Goal: Information Seeking & Learning: Learn about a topic

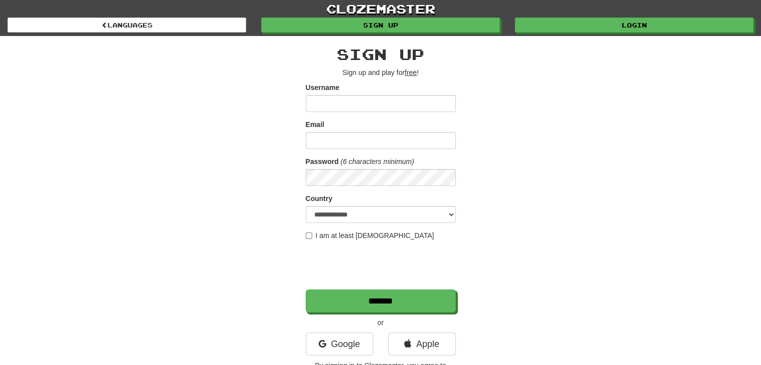
click at [635, 35] on div "clozemaster Languages Sign up Login Languages" at bounding box center [381, 18] width 746 height 36
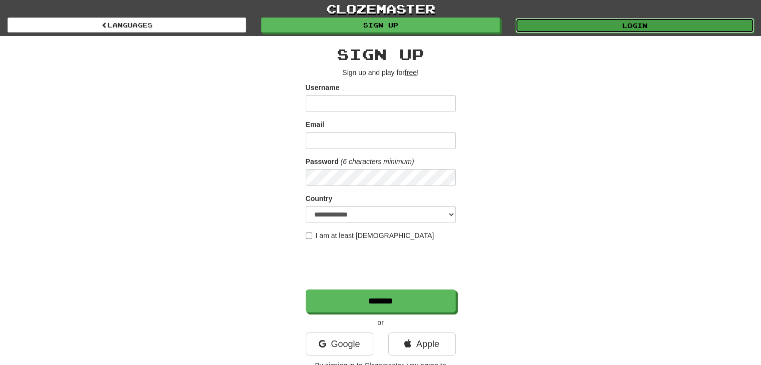
click at [637, 28] on link "Login" at bounding box center [634, 25] width 239 height 15
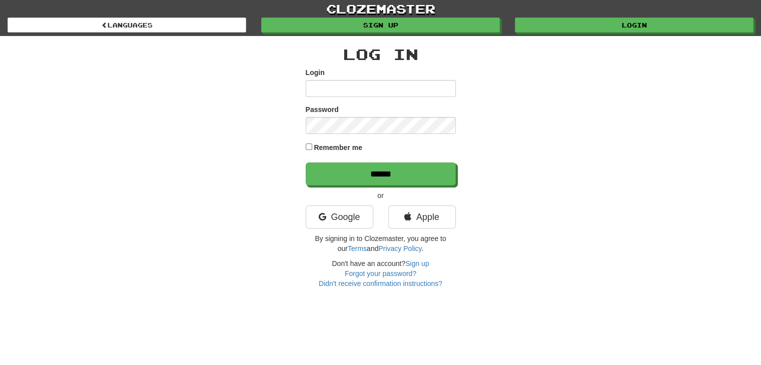
type input "*******"
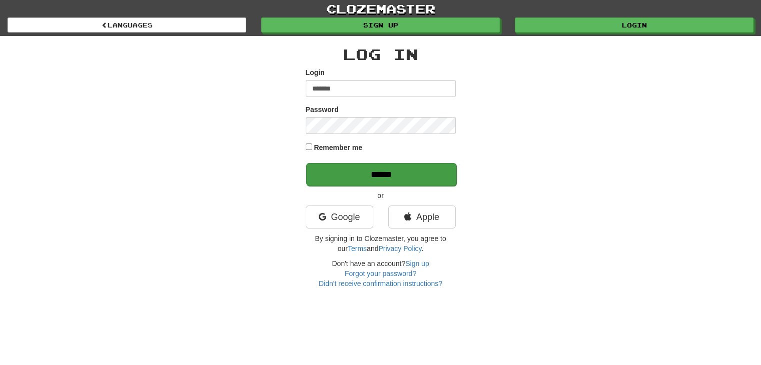
drag, startPoint x: 448, startPoint y: 158, endPoint x: 446, endPoint y: 165, distance: 6.8
click at [448, 158] on form "Login ******* Password Remember me ******" at bounding box center [381, 127] width 150 height 118
click at [442, 173] on input "******" at bounding box center [381, 174] width 150 height 23
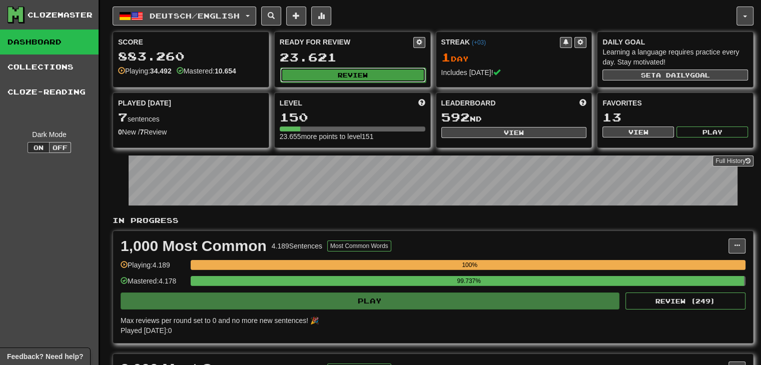
click at [354, 77] on button "Review" at bounding box center [353, 75] width 146 height 15
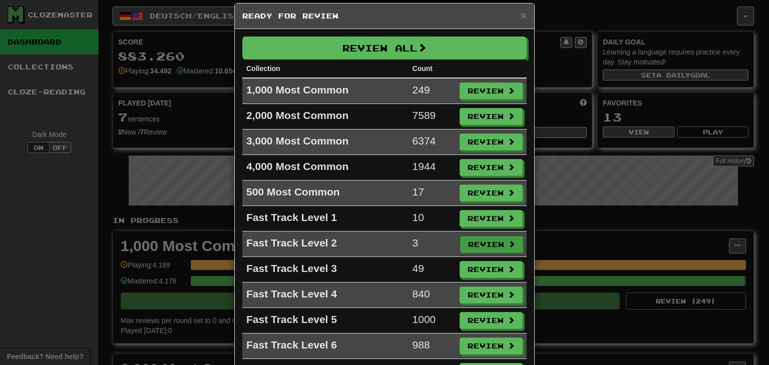
scroll to position [11, 0]
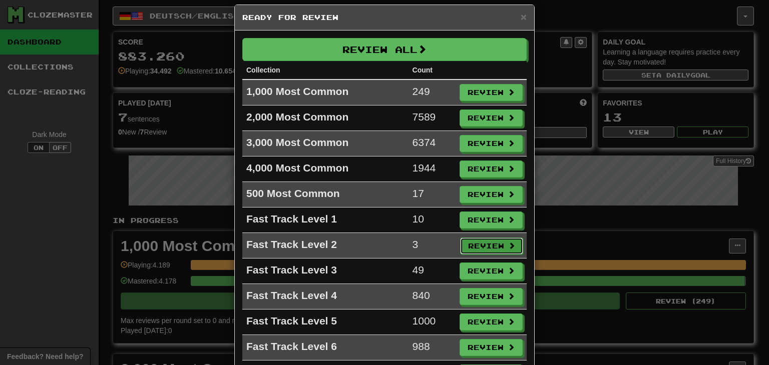
click at [490, 244] on button "Review" at bounding box center [491, 246] width 63 height 17
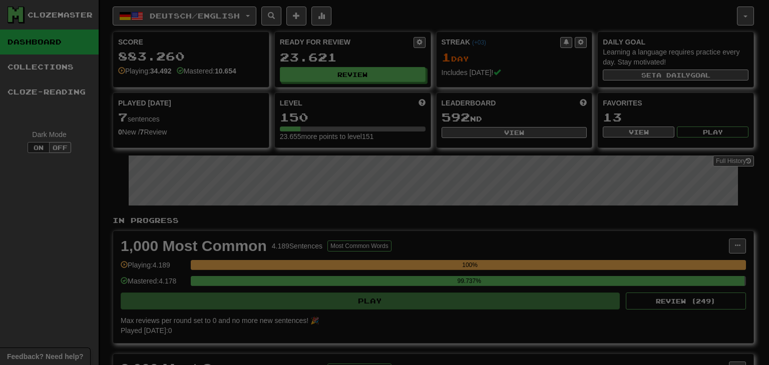
select select "**"
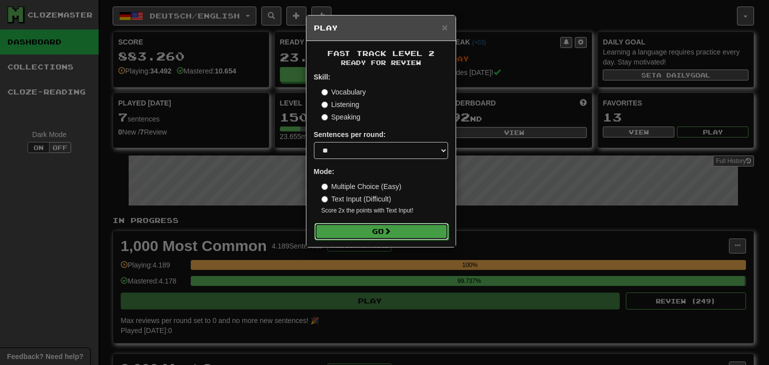
click at [426, 228] on button "Go" at bounding box center [381, 231] width 134 height 17
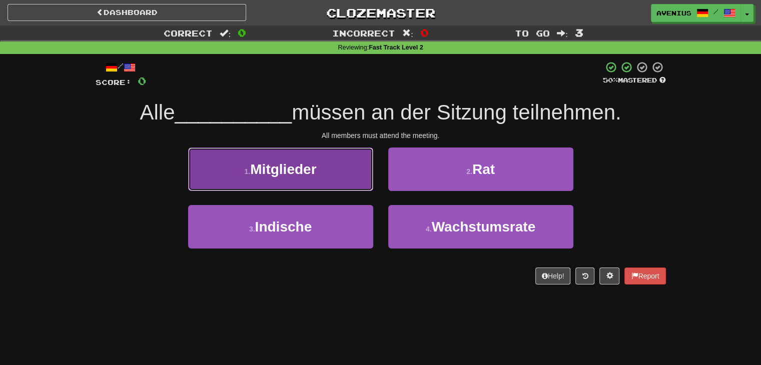
click at [352, 174] on button "1 . Mitglieder" at bounding box center [280, 170] width 185 height 44
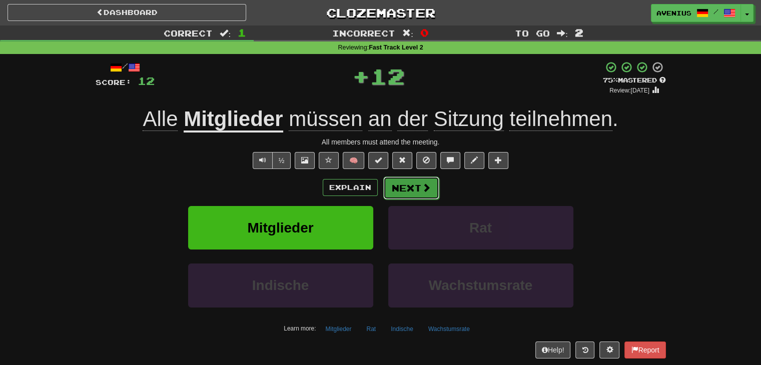
click at [426, 190] on span at bounding box center [426, 187] width 9 height 9
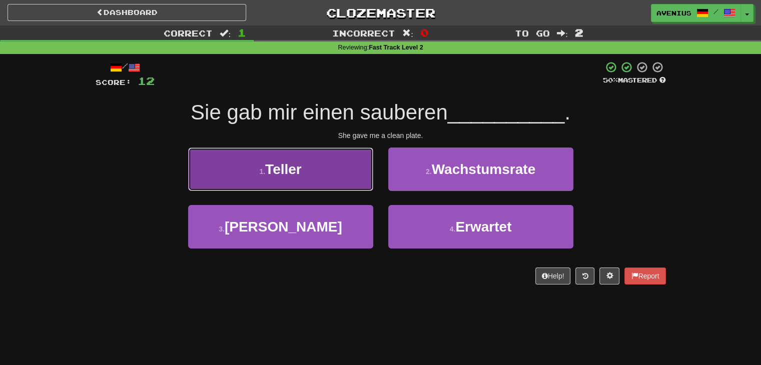
click at [346, 159] on button "1 . Teller" at bounding box center [280, 170] width 185 height 44
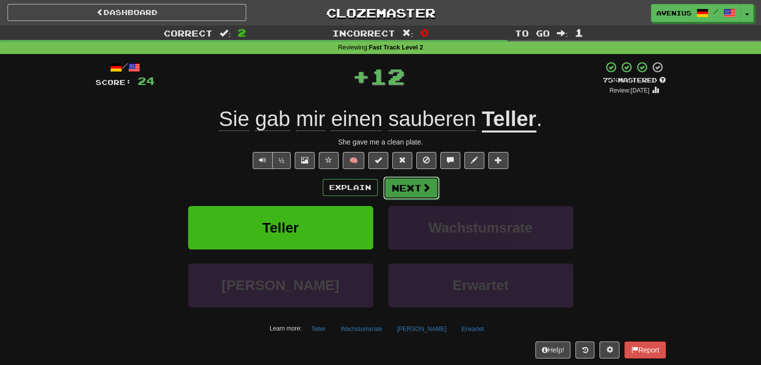
click at [437, 196] on button "Next" at bounding box center [411, 188] width 56 height 23
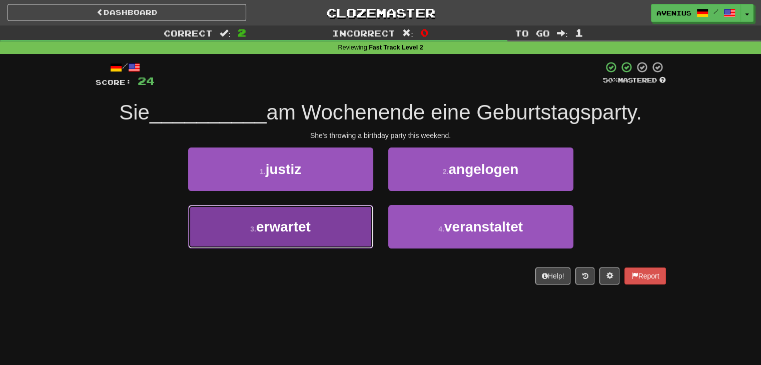
click at [360, 239] on button "3 . erwartet" at bounding box center [280, 227] width 185 height 44
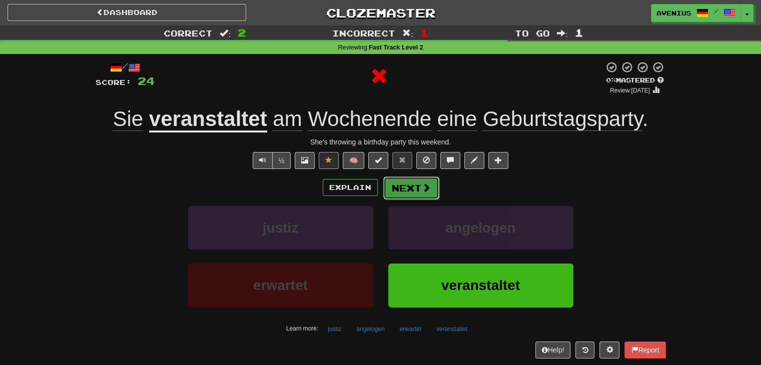
click at [429, 189] on span at bounding box center [426, 187] width 9 height 9
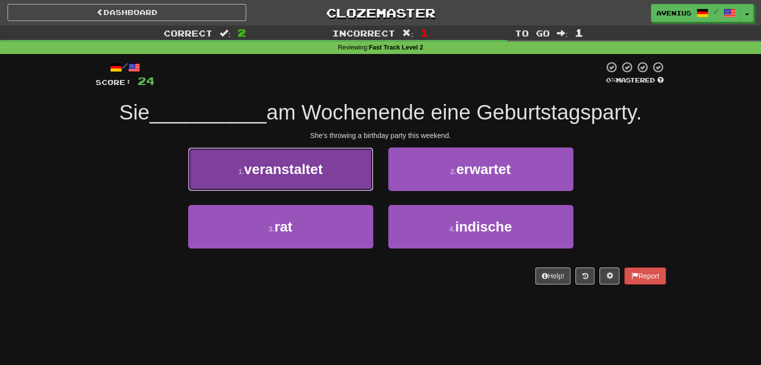
click at [350, 183] on button "1 . veranstaltet" at bounding box center [280, 170] width 185 height 44
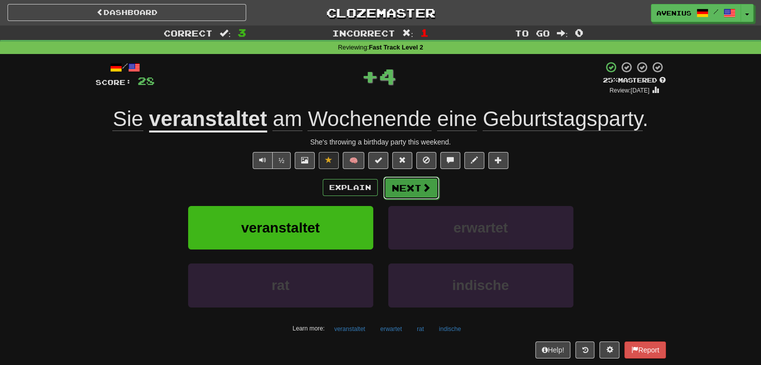
click at [428, 181] on button "Next" at bounding box center [411, 188] width 56 height 23
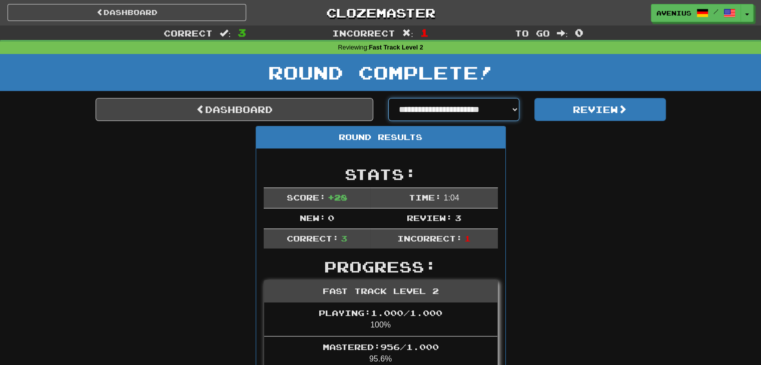
click at [476, 108] on select "**********" at bounding box center [454, 109] width 132 height 23
click at [626, 95] on div "Round Complete!" at bounding box center [380, 76] width 761 height 44
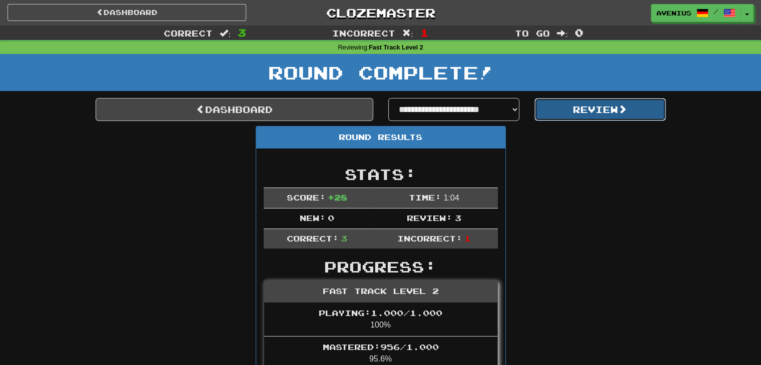
drag, startPoint x: 625, startPoint y: 99, endPoint x: 624, endPoint y: 105, distance: 5.5
click at [624, 104] on button "Review" at bounding box center [600, 109] width 132 height 23
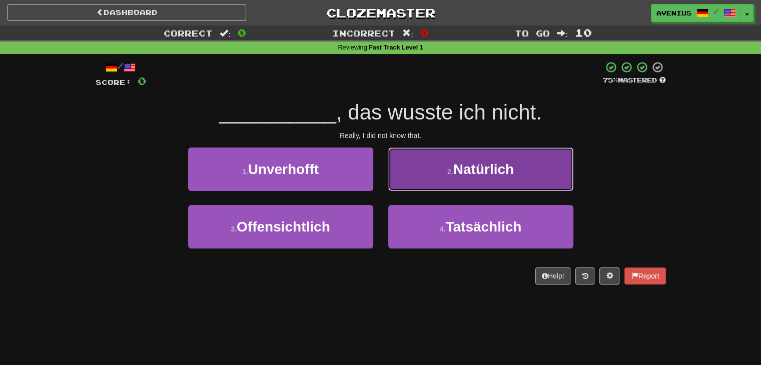
click at [443, 171] on button "2 . Natürlich" at bounding box center [480, 170] width 185 height 44
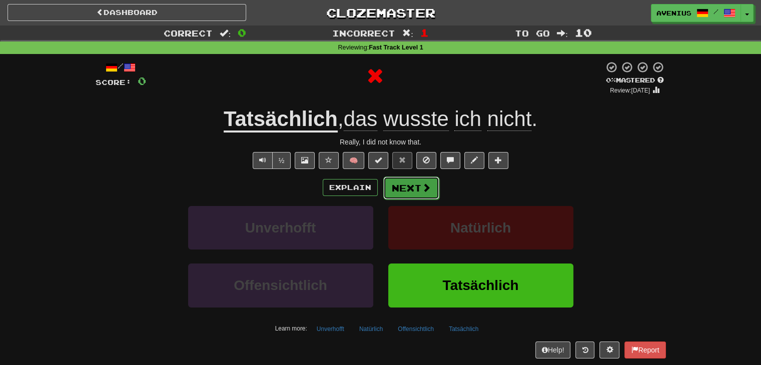
click at [414, 188] on button "Next" at bounding box center [411, 188] width 56 height 23
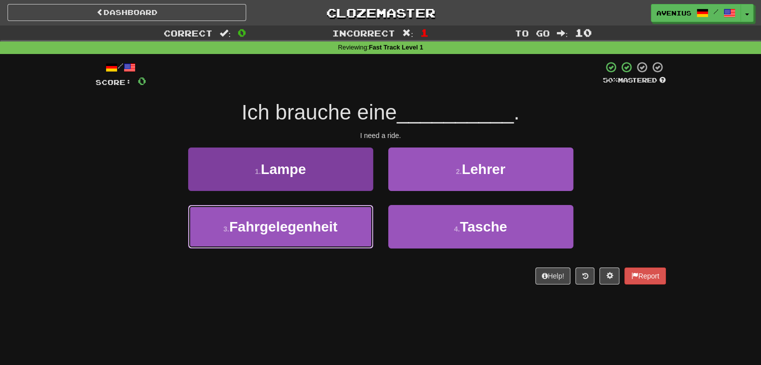
click at [346, 218] on button "3 . Fahrgelegenheit" at bounding box center [280, 227] width 185 height 44
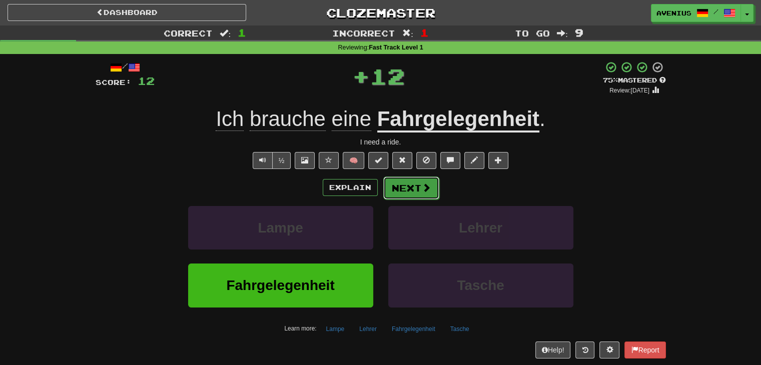
click at [412, 185] on button "Next" at bounding box center [411, 188] width 56 height 23
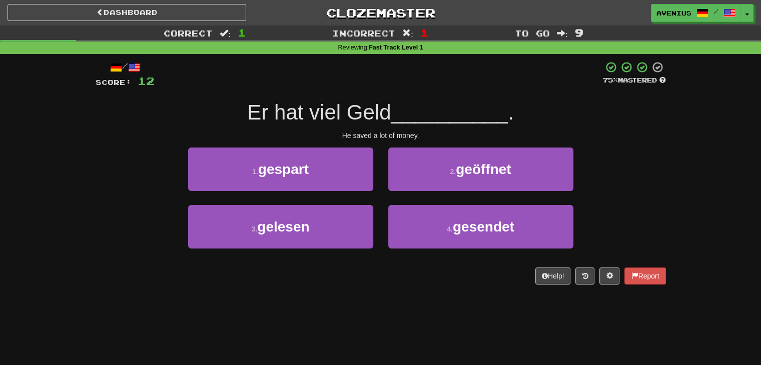
click at [709, 191] on div "Correct : 1 Incorrect : 1 To go : 9 Reviewing : Fast Track Level 1 / Score: 12 …" at bounding box center [380, 162] width 761 height 273
click at [682, 179] on div "Correct : 1 Incorrect : 1 To go : 9 Reviewing : Fast Track Level 1 / Score: 12 …" at bounding box center [380, 162] width 761 height 273
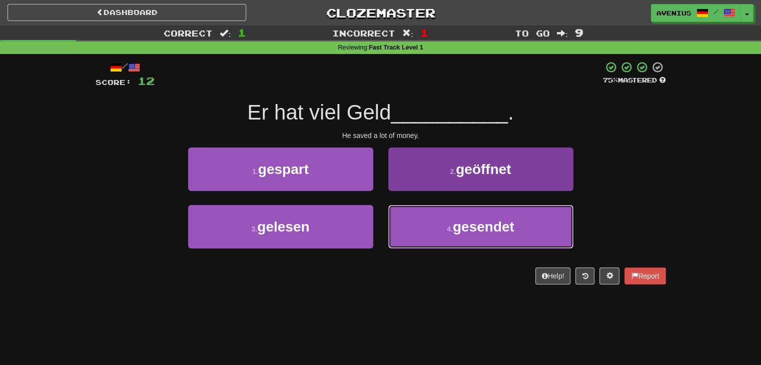
drag, startPoint x: 420, startPoint y: 229, endPoint x: 413, endPoint y: 222, distance: 9.9
click at [419, 229] on button "4 . gesendet" at bounding box center [480, 227] width 185 height 44
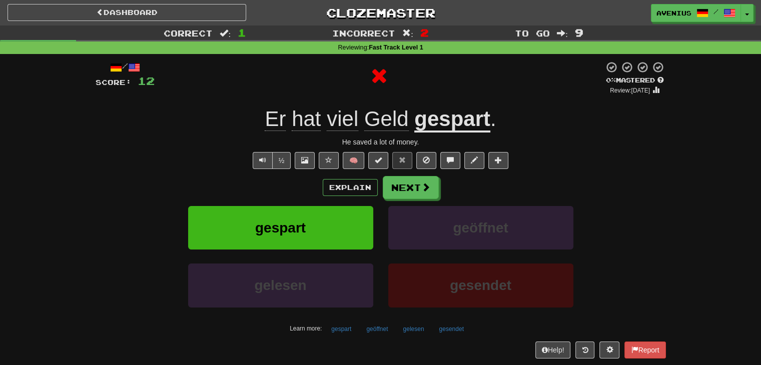
click at [402, 194] on button "Next" at bounding box center [411, 187] width 56 height 23
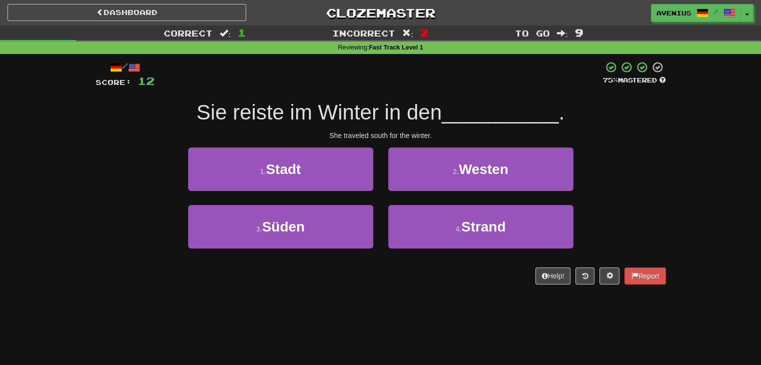
click at [659, 156] on div "1 . Stadt 2 . Westen" at bounding box center [381, 177] width 600 height 58
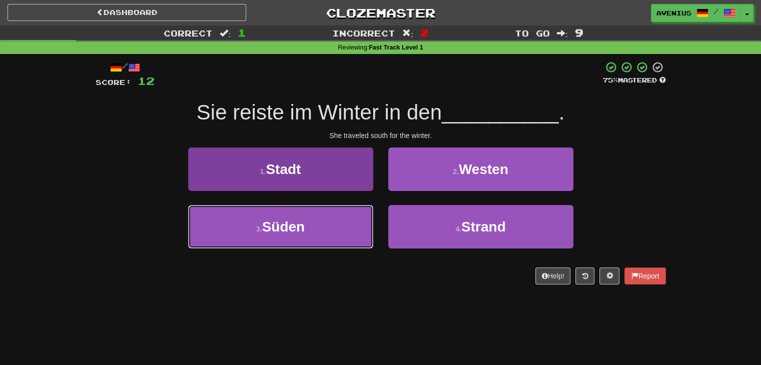
drag, startPoint x: 350, startPoint y: 219, endPoint x: 356, endPoint y: 217, distance: 6.3
click at [352, 219] on button "3 . Süden" at bounding box center [280, 227] width 185 height 44
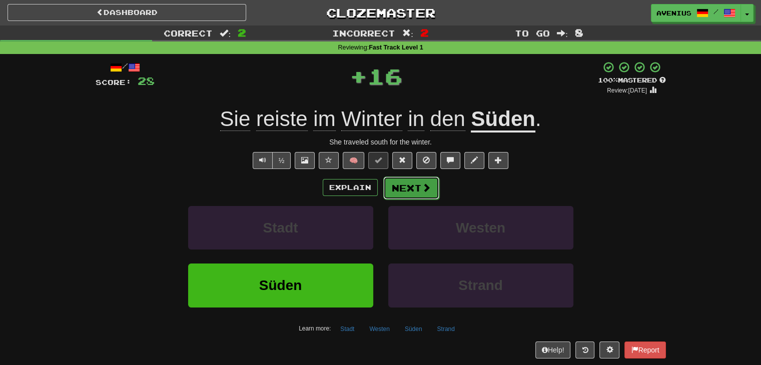
click at [406, 191] on button "Next" at bounding box center [411, 188] width 56 height 23
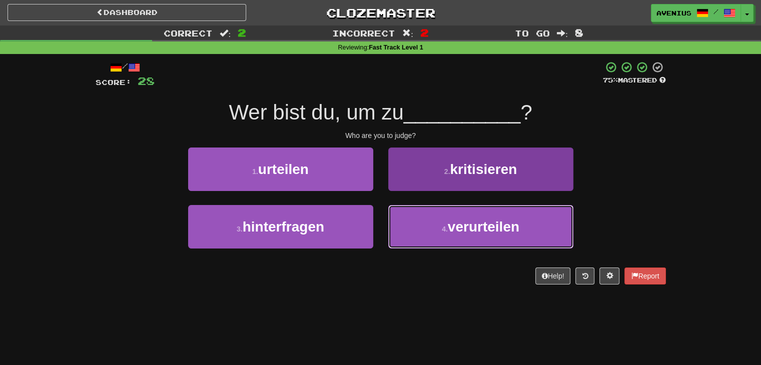
drag, startPoint x: 452, startPoint y: 246, endPoint x: 419, endPoint y: 223, distance: 40.4
click at [452, 246] on button "4 . verurteilen" at bounding box center [480, 227] width 185 height 44
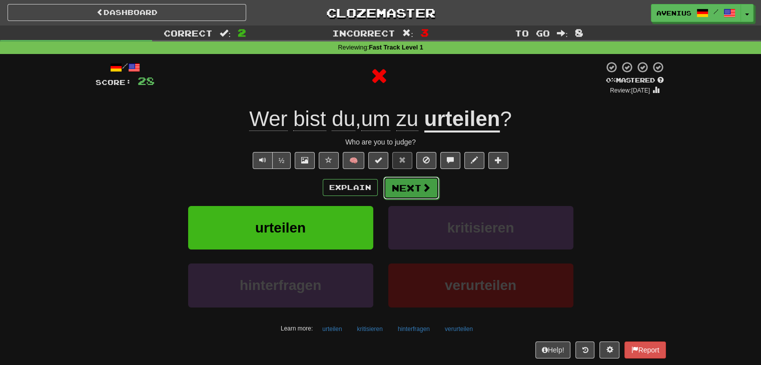
click at [408, 182] on button "Next" at bounding box center [411, 188] width 56 height 23
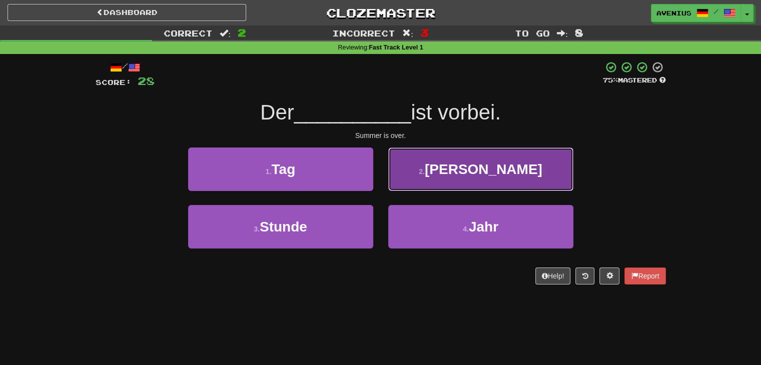
click at [422, 175] on button "2 . Sommer" at bounding box center [480, 170] width 185 height 44
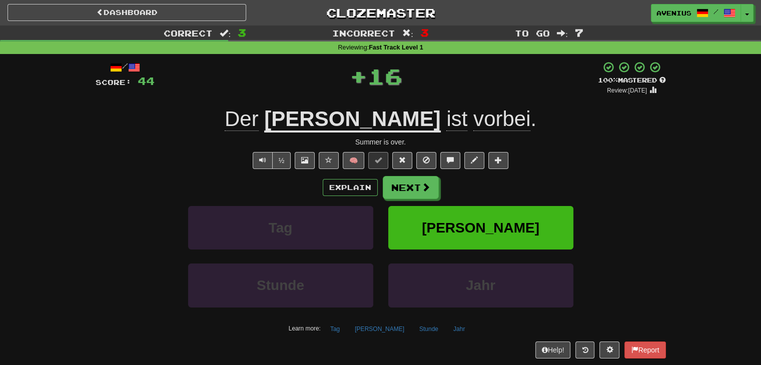
click at [412, 189] on button "Next" at bounding box center [411, 187] width 56 height 23
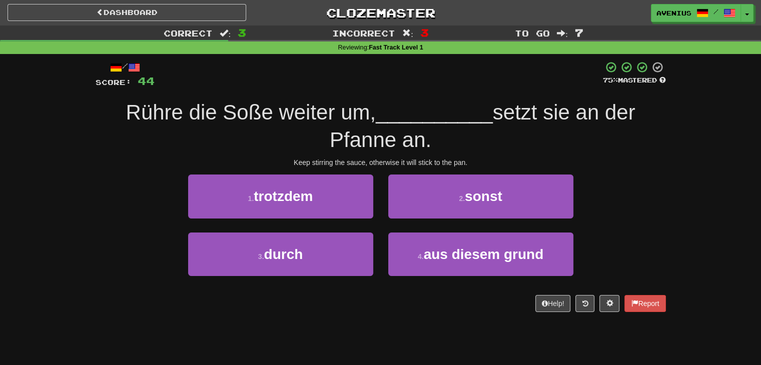
click at [377, 218] on div "1 . trotzdem" at bounding box center [281, 204] width 200 height 58
click at [381, 224] on div "2 . sonst" at bounding box center [481, 204] width 200 height 58
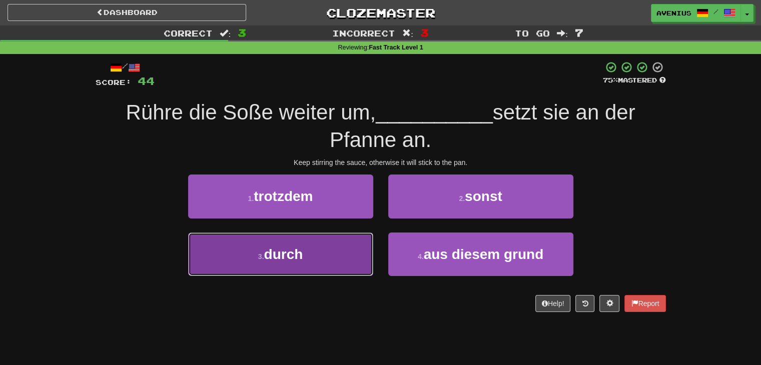
click at [356, 248] on button "3 . durch" at bounding box center [280, 255] width 185 height 44
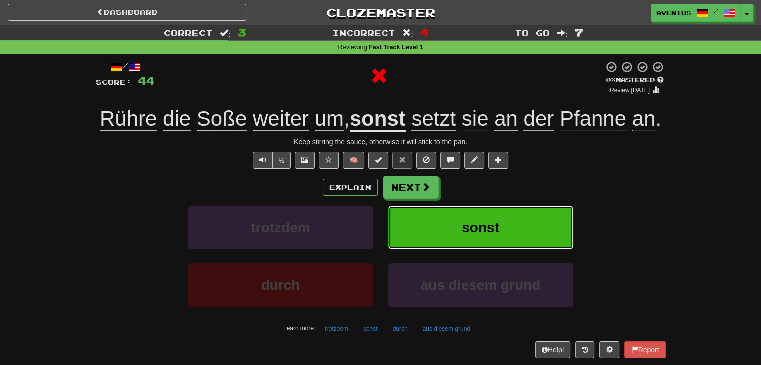
click at [416, 209] on button "sonst" at bounding box center [480, 228] width 185 height 44
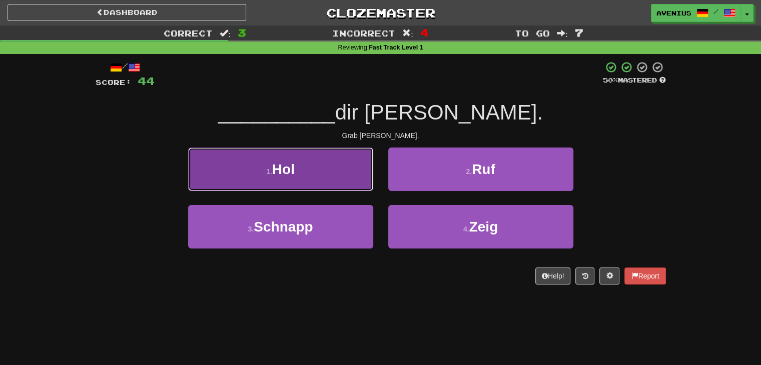
click at [353, 179] on button "1 . Hol" at bounding box center [280, 170] width 185 height 44
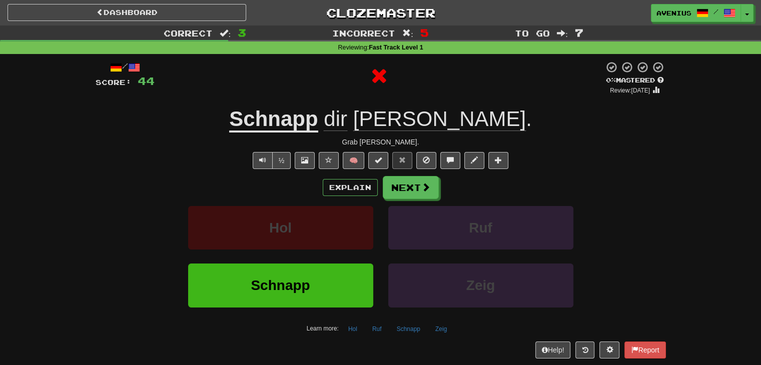
click at [401, 188] on button "Next" at bounding box center [411, 187] width 56 height 23
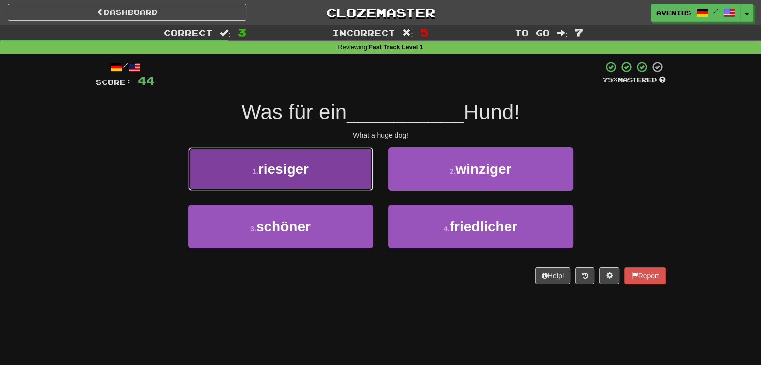
click at [338, 177] on button "1 . riesiger" at bounding box center [280, 170] width 185 height 44
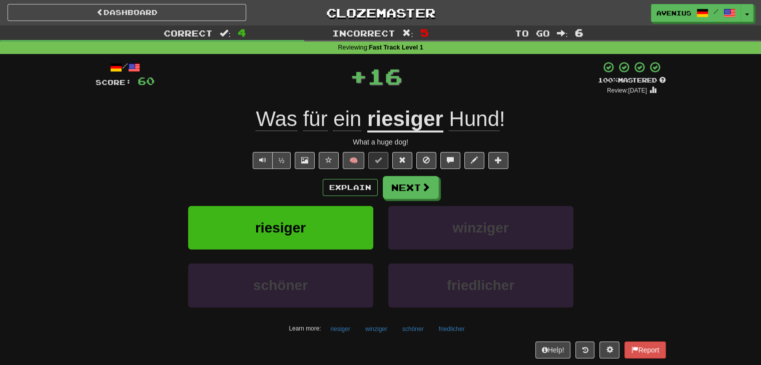
click at [404, 191] on button "Next" at bounding box center [411, 187] width 56 height 23
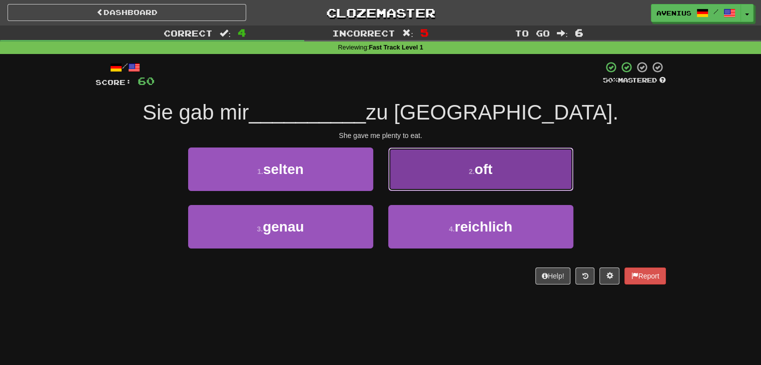
click at [410, 185] on button "2 . oft" at bounding box center [480, 170] width 185 height 44
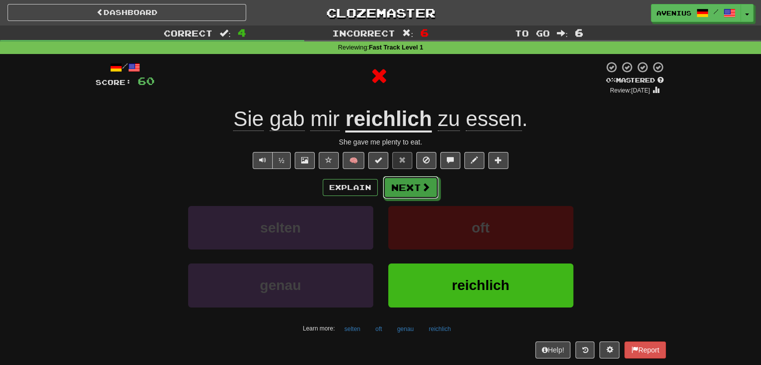
click at [410, 185] on button "Next" at bounding box center [411, 187] width 56 height 23
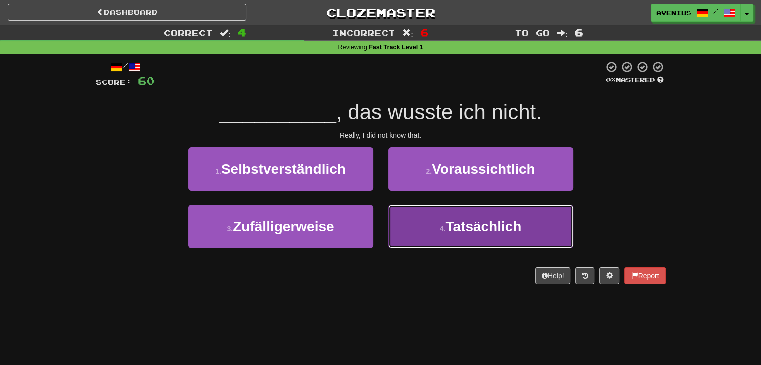
click at [427, 224] on button "4 . Tatsächlich" at bounding box center [480, 227] width 185 height 44
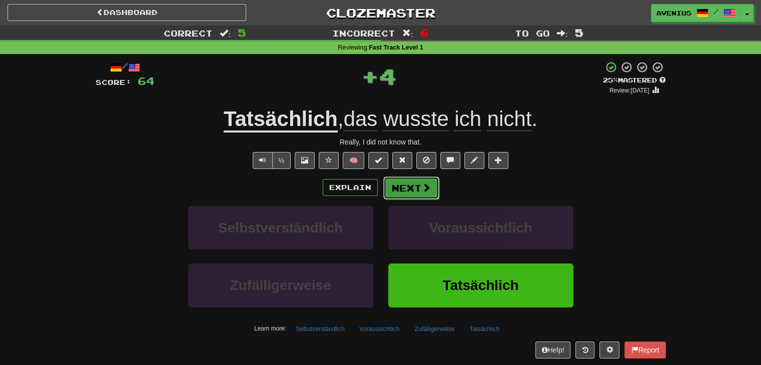
click at [390, 187] on button "Next" at bounding box center [411, 188] width 56 height 23
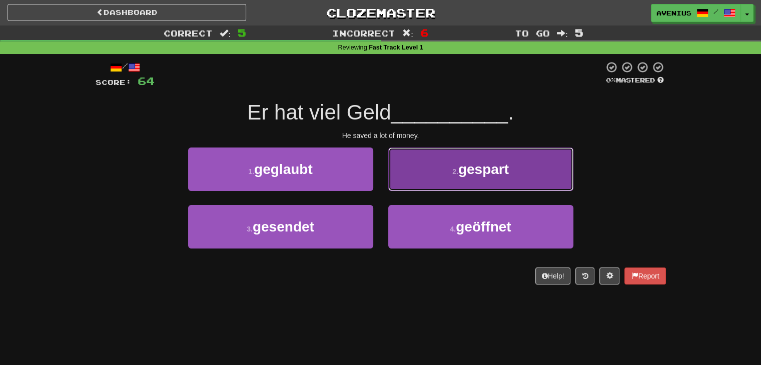
click at [408, 187] on button "2 . gespart" at bounding box center [480, 170] width 185 height 44
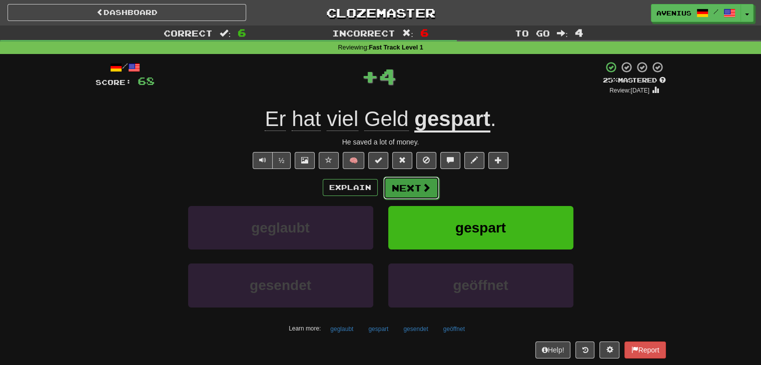
click at [397, 195] on button "Next" at bounding box center [411, 188] width 56 height 23
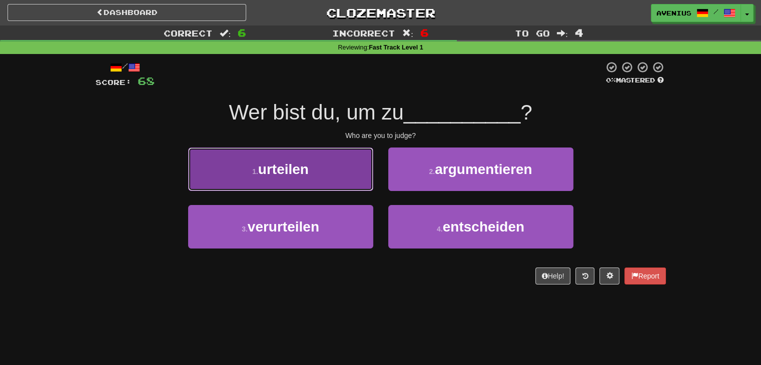
click at [348, 177] on button "1 . urteilen" at bounding box center [280, 170] width 185 height 44
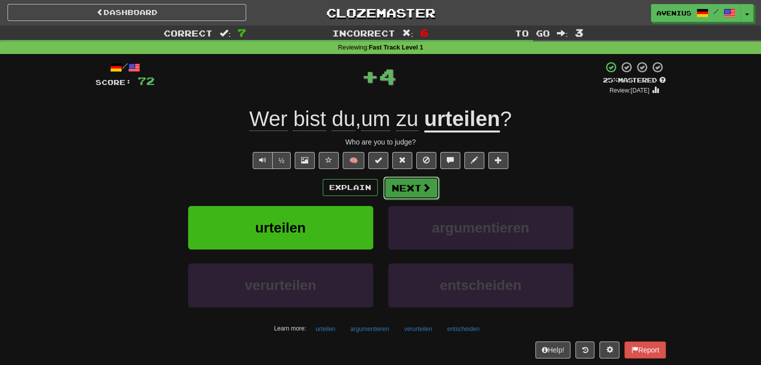
click at [402, 185] on button "Next" at bounding box center [411, 188] width 56 height 23
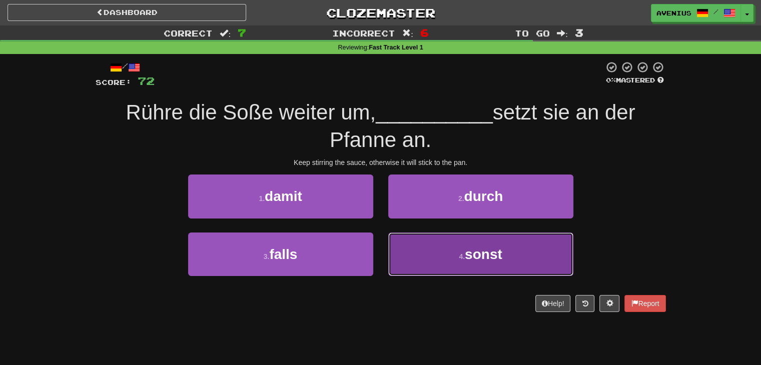
click at [404, 257] on button "4 . sonst" at bounding box center [480, 255] width 185 height 44
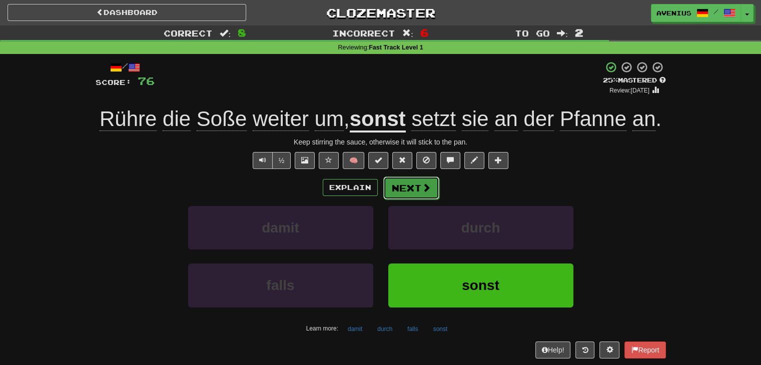
click at [422, 185] on span at bounding box center [426, 187] width 9 height 9
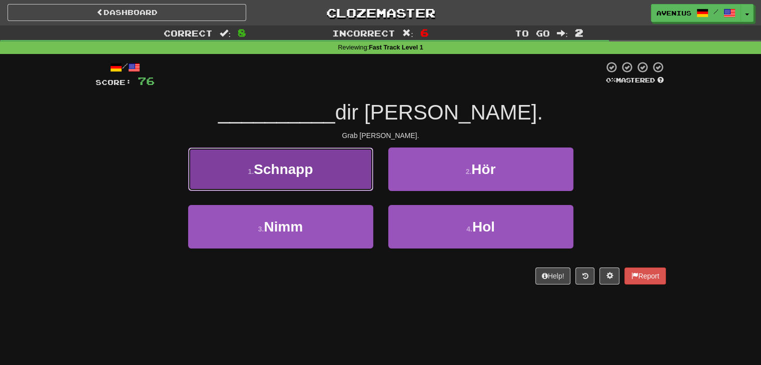
click at [324, 167] on button "1 . Schnapp" at bounding box center [280, 170] width 185 height 44
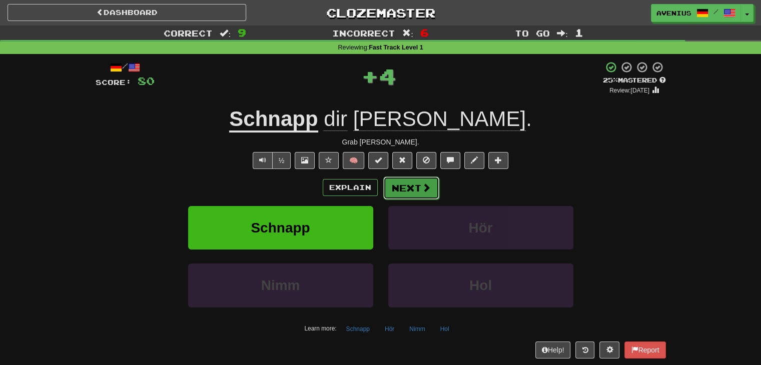
click at [410, 184] on button "Next" at bounding box center [411, 188] width 56 height 23
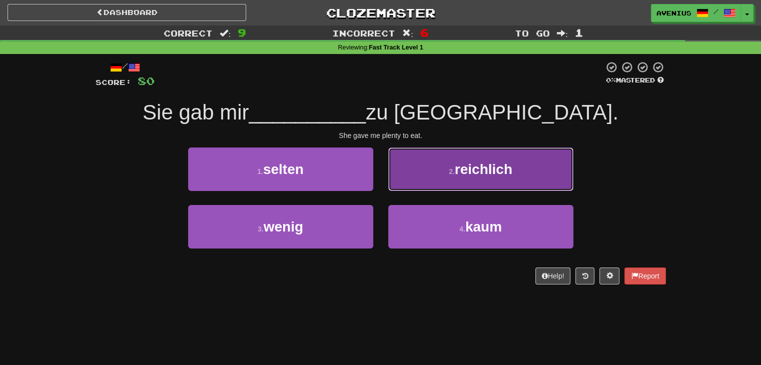
click at [414, 184] on button "2 . reichlich" at bounding box center [480, 170] width 185 height 44
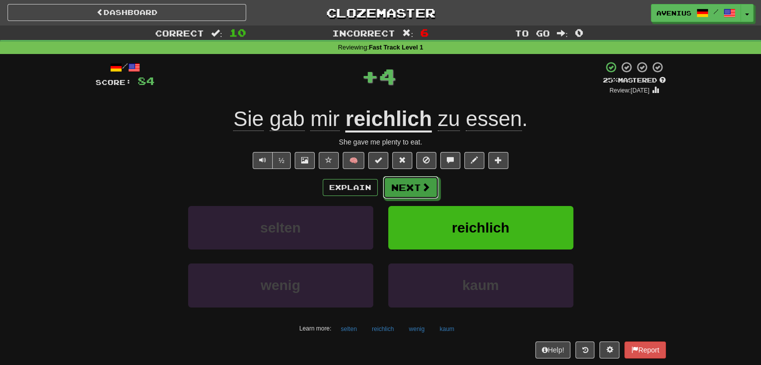
click at [413, 186] on button "Next" at bounding box center [411, 187] width 56 height 23
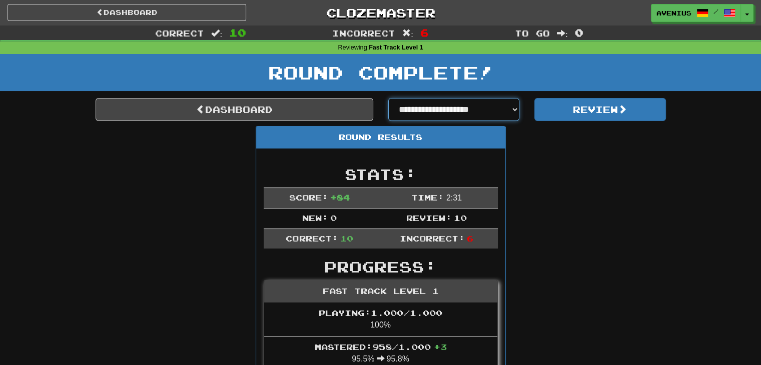
click at [419, 113] on select "**********" at bounding box center [454, 109] width 132 height 23
click at [328, 109] on link "Dashboard" at bounding box center [235, 109] width 278 height 23
